Goal: Task Accomplishment & Management: Manage account settings

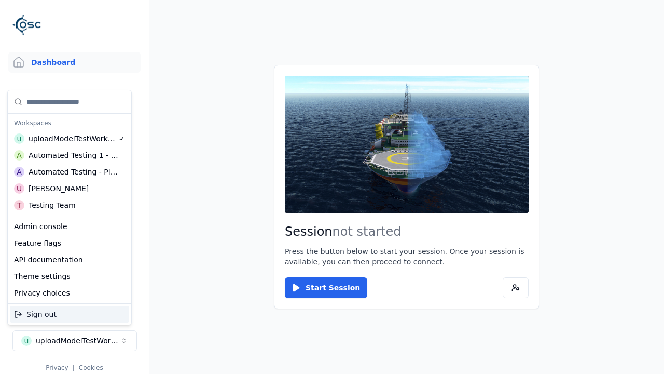
click at [70, 172] on div "Automated Testing - Playwright" at bounding box center [74, 172] width 90 height 10
click at [332, 187] on html "Support Dashboard Assets 3D Models Scenes Datasets Recordings Support Documenta…" at bounding box center [332, 187] width 664 height 374
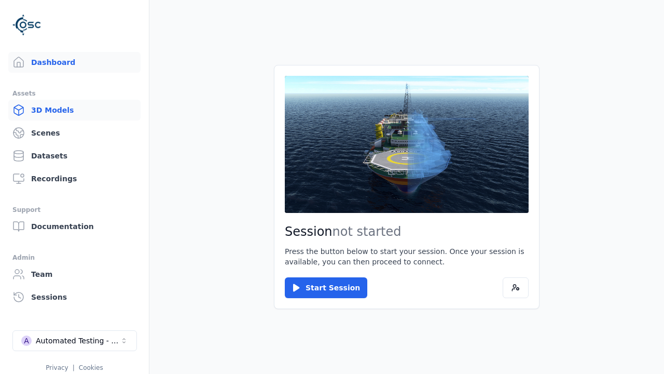
click at [74, 110] on link "3D Models" at bounding box center [74, 110] width 132 height 21
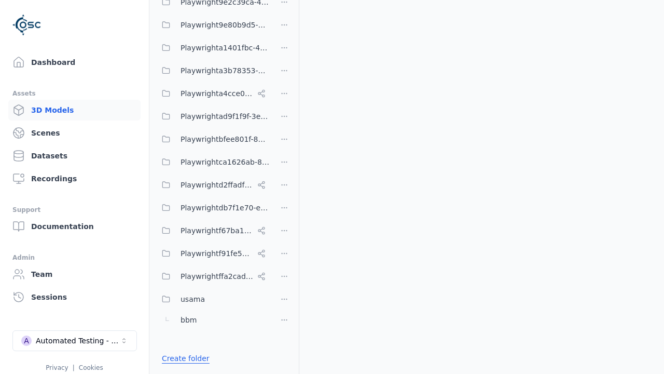
click at [183, 358] on link "Create folder" at bounding box center [186, 358] width 48 height 10
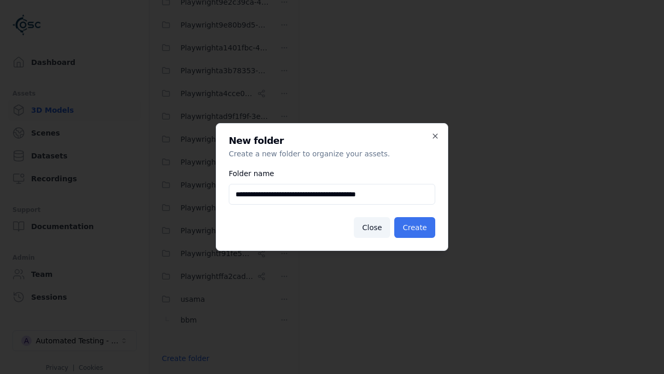
type input "**********"
click at [416, 227] on button "Create" at bounding box center [414, 227] width 41 height 21
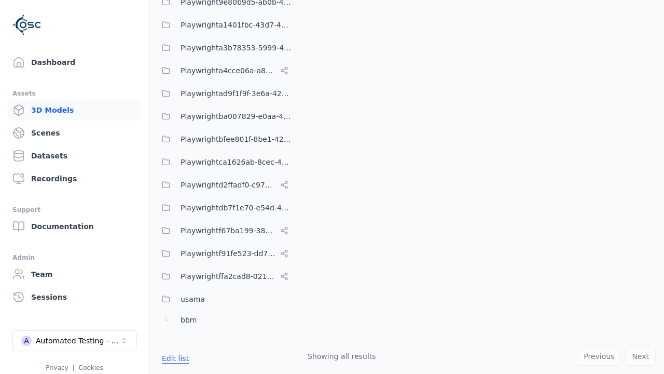
click at [173, 358] on button "Edit list" at bounding box center [175, 358] width 39 height 19
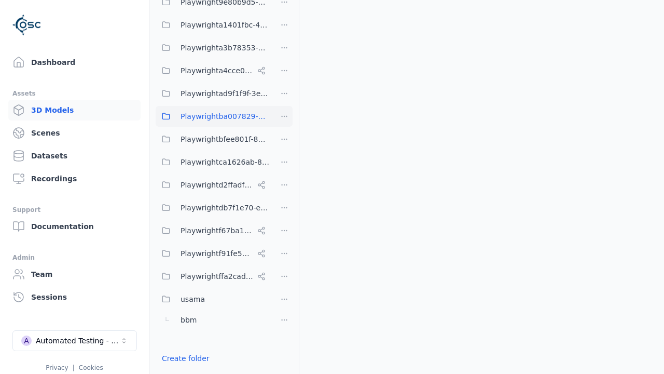
click at [284, 116] on html "Support Dashboard Assets 3D Models Scenes Datasets Recordings Support Documenta…" at bounding box center [332, 187] width 664 height 374
click at [284, 171] on div "Rename" at bounding box center [288, 170] width 70 height 17
